Goal: Register for event/course

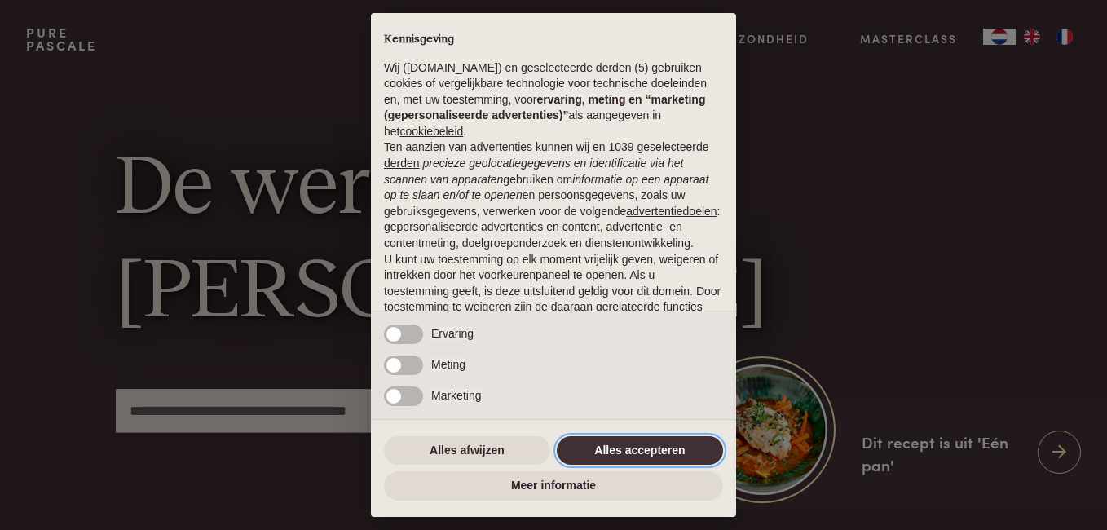
click at [619, 444] on button "Alles accepteren" at bounding box center [640, 450] width 166 height 29
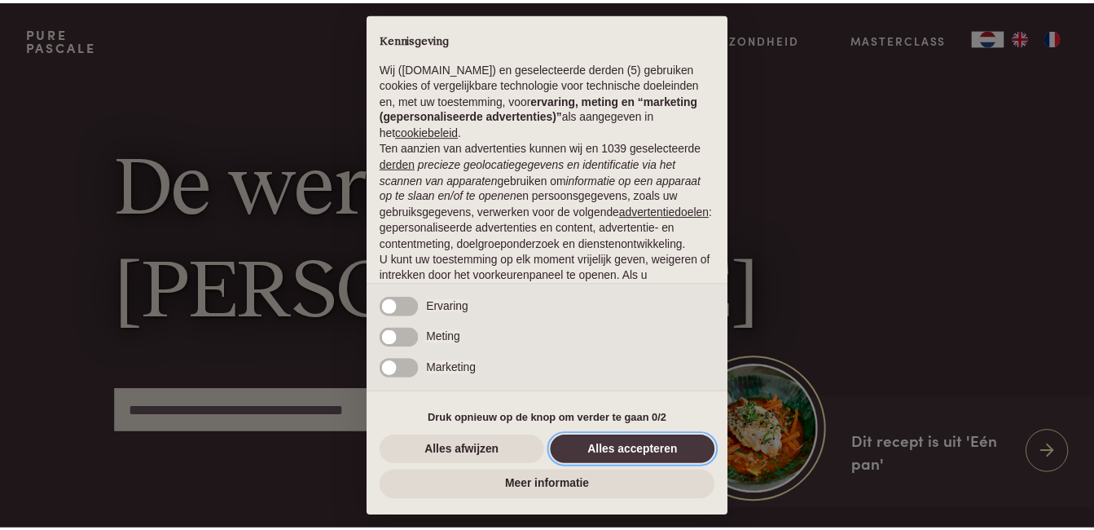
scroll to position [125, 0]
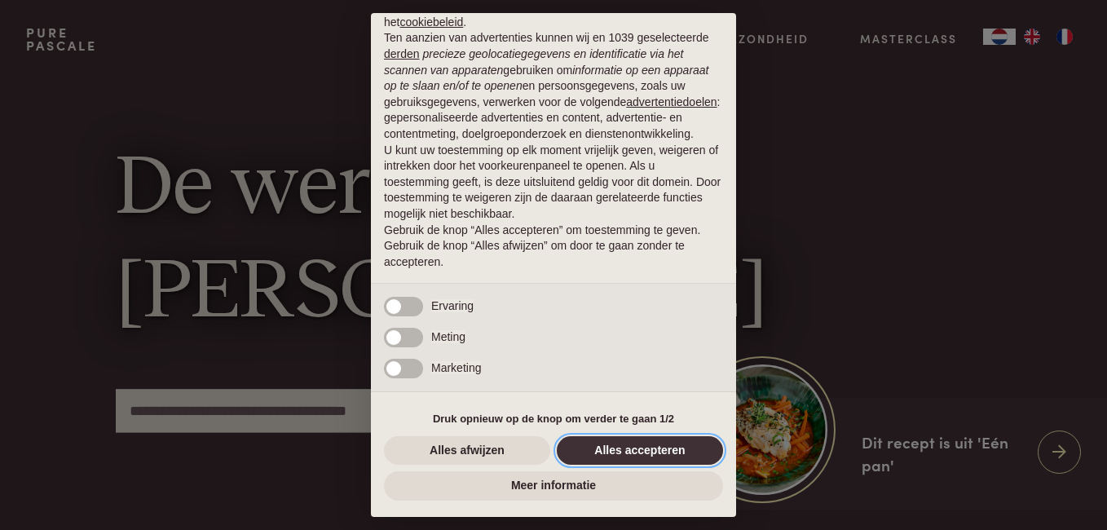
click at [639, 447] on button "Alles accepteren" at bounding box center [640, 450] width 166 height 29
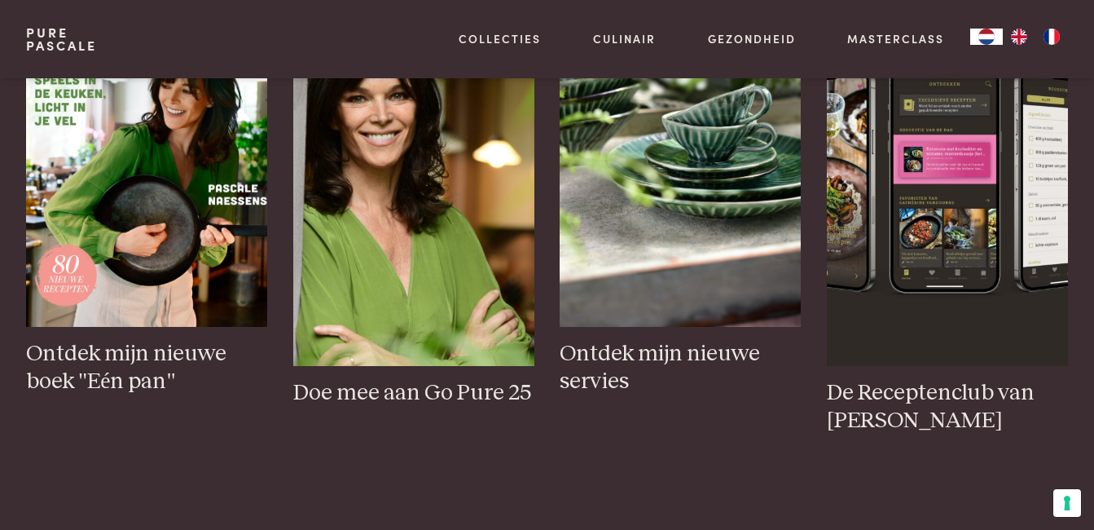
scroll to position [733, 0]
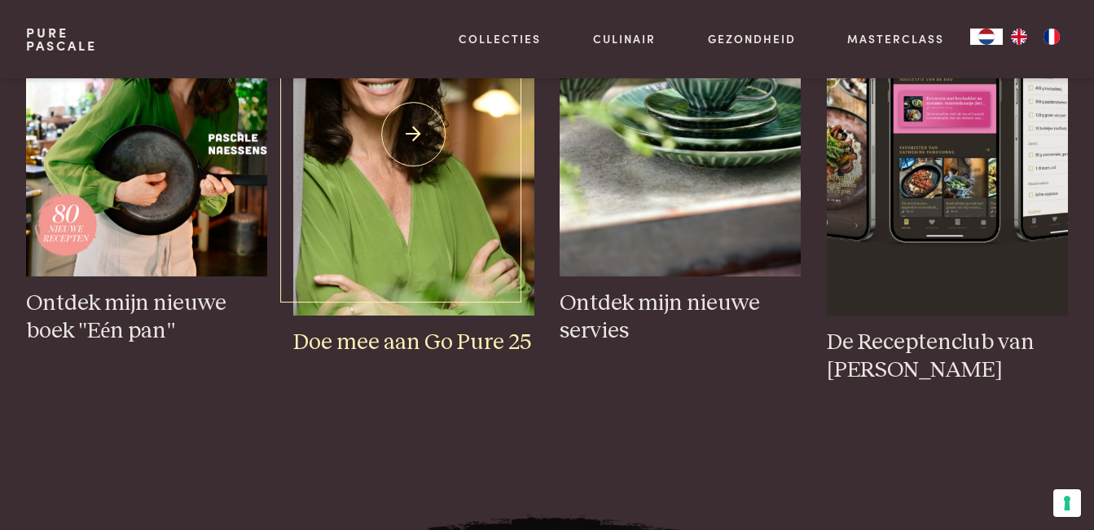
click at [429, 343] on h3 "Doe mee aan Go Pure 25" at bounding box center [413, 342] width 241 height 29
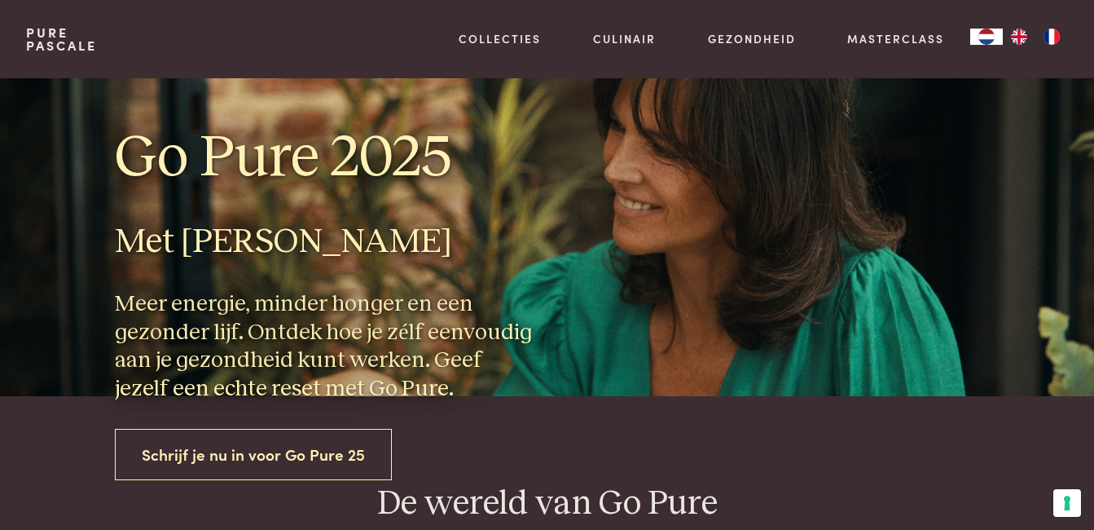
click at [269, 454] on link "Schrijf je nu in voor Go Pure 25" at bounding box center [253, 454] width 277 height 51
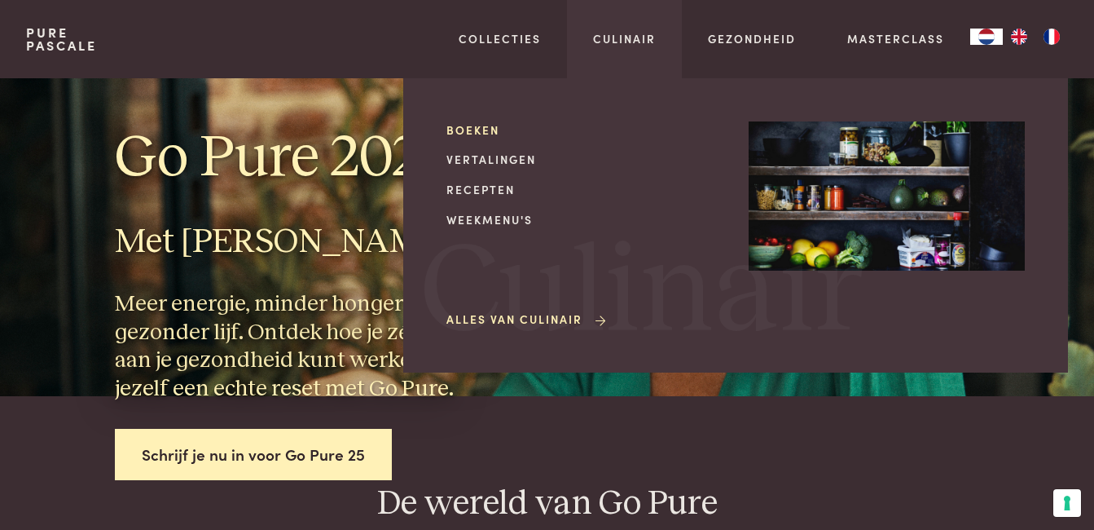
click at [476, 128] on link "Boeken" at bounding box center [585, 129] width 276 height 17
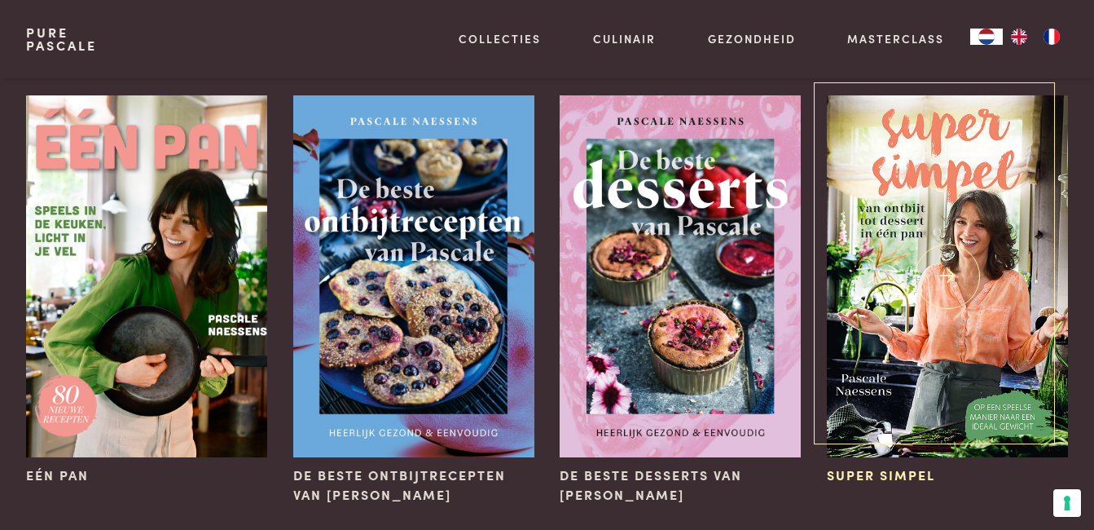
scroll to position [81, 0]
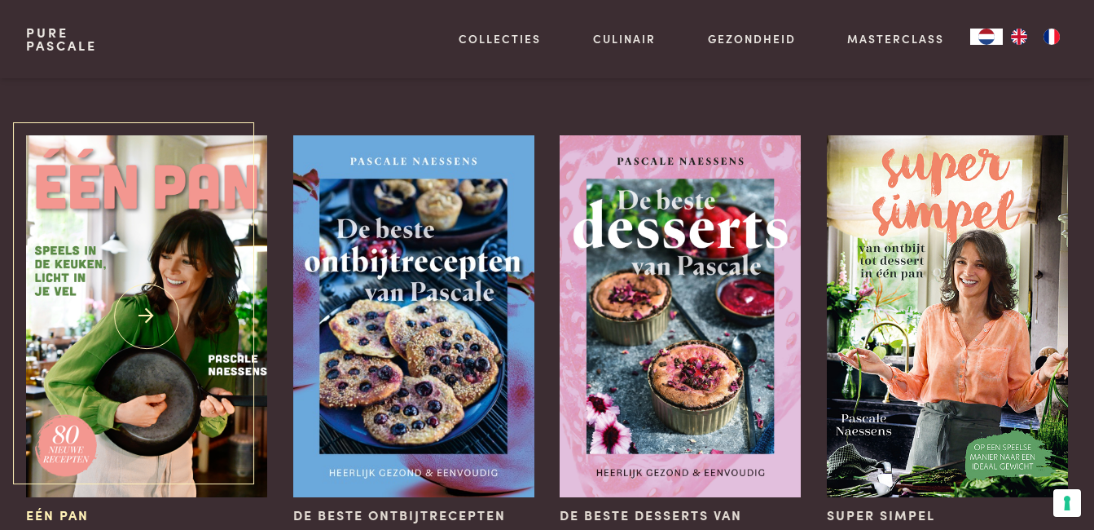
click at [141, 238] on img at bounding box center [146, 316] width 241 height 362
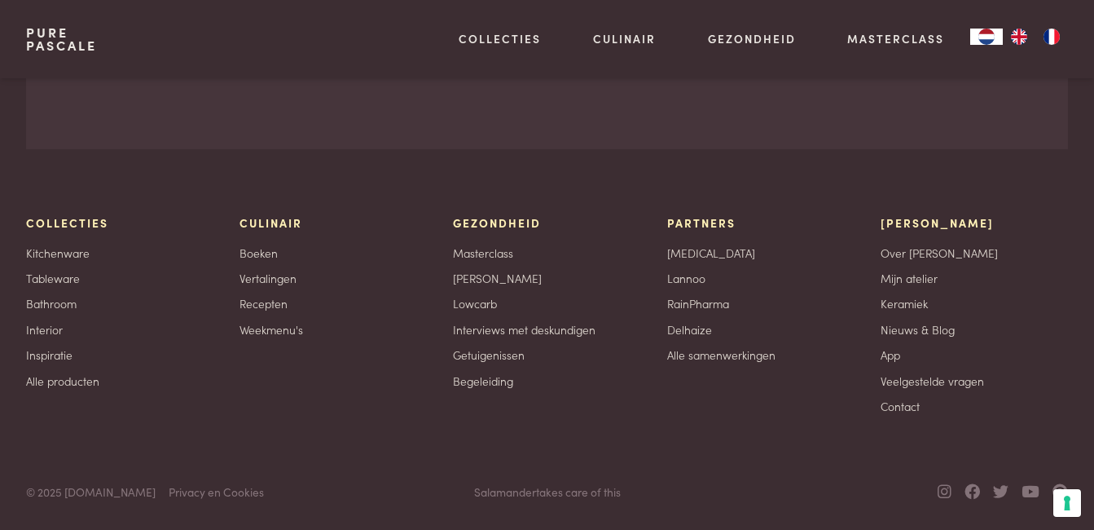
scroll to position [4563, 0]
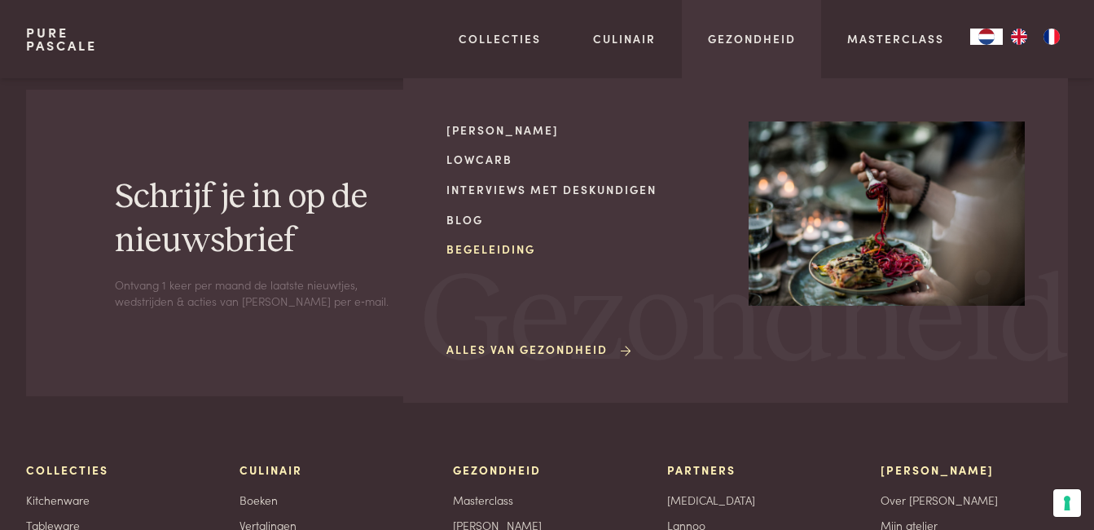
click at [513, 242] on link "Begeleiding" at bounding box center [585, 248] width 276 height 17
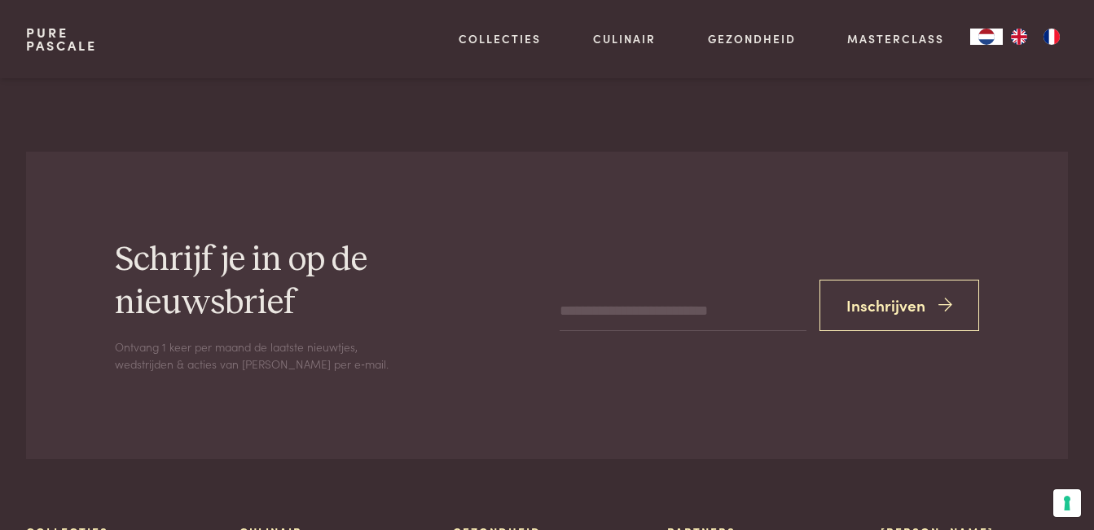
scroll to position [2200, 0]
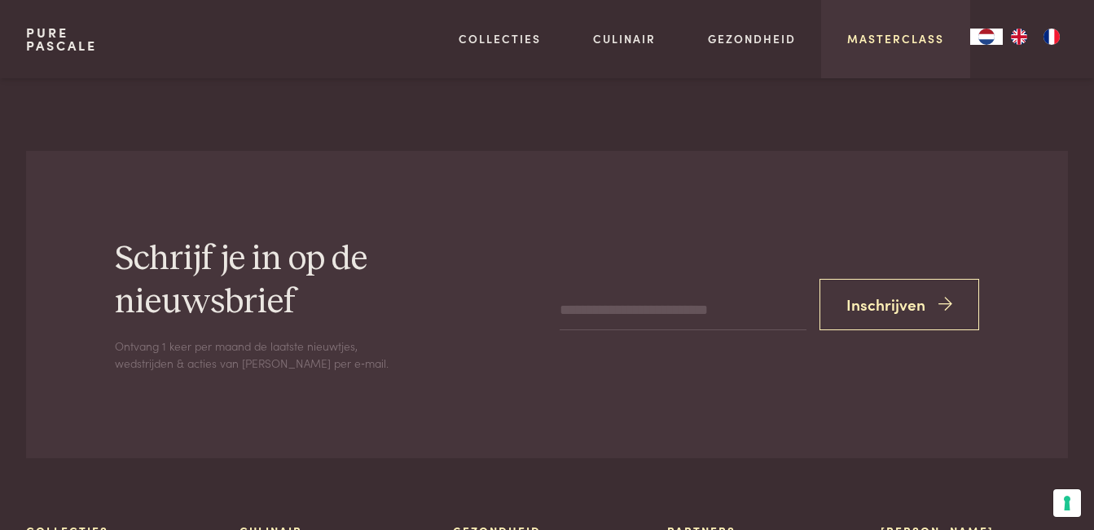
click at [889, 38] on link "Masterclass" at bounding box center [895, 38] width 97 height 17
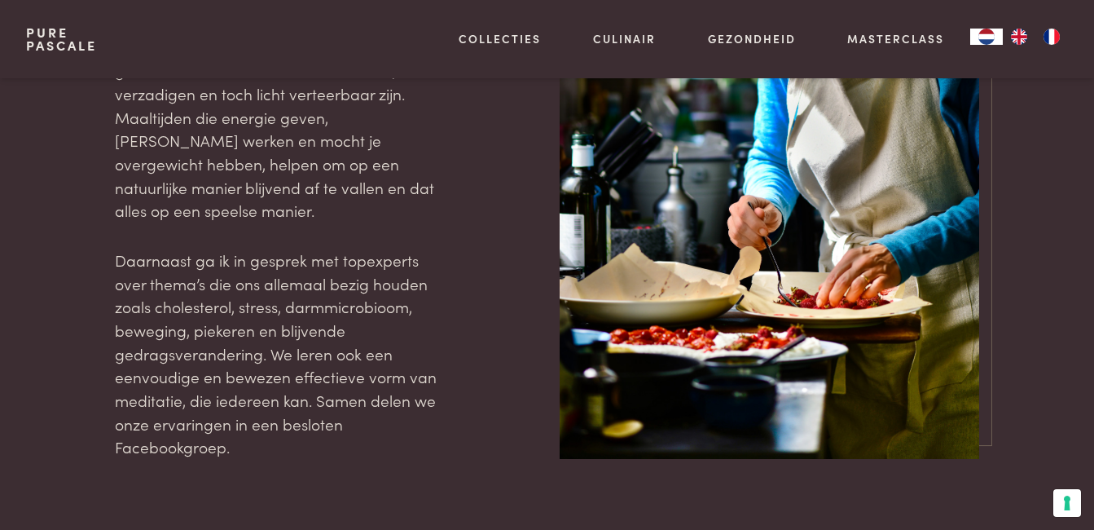
scroll to position [1711, 0]
